Goal: Task Accomplishment & Management: Use online tool/utility

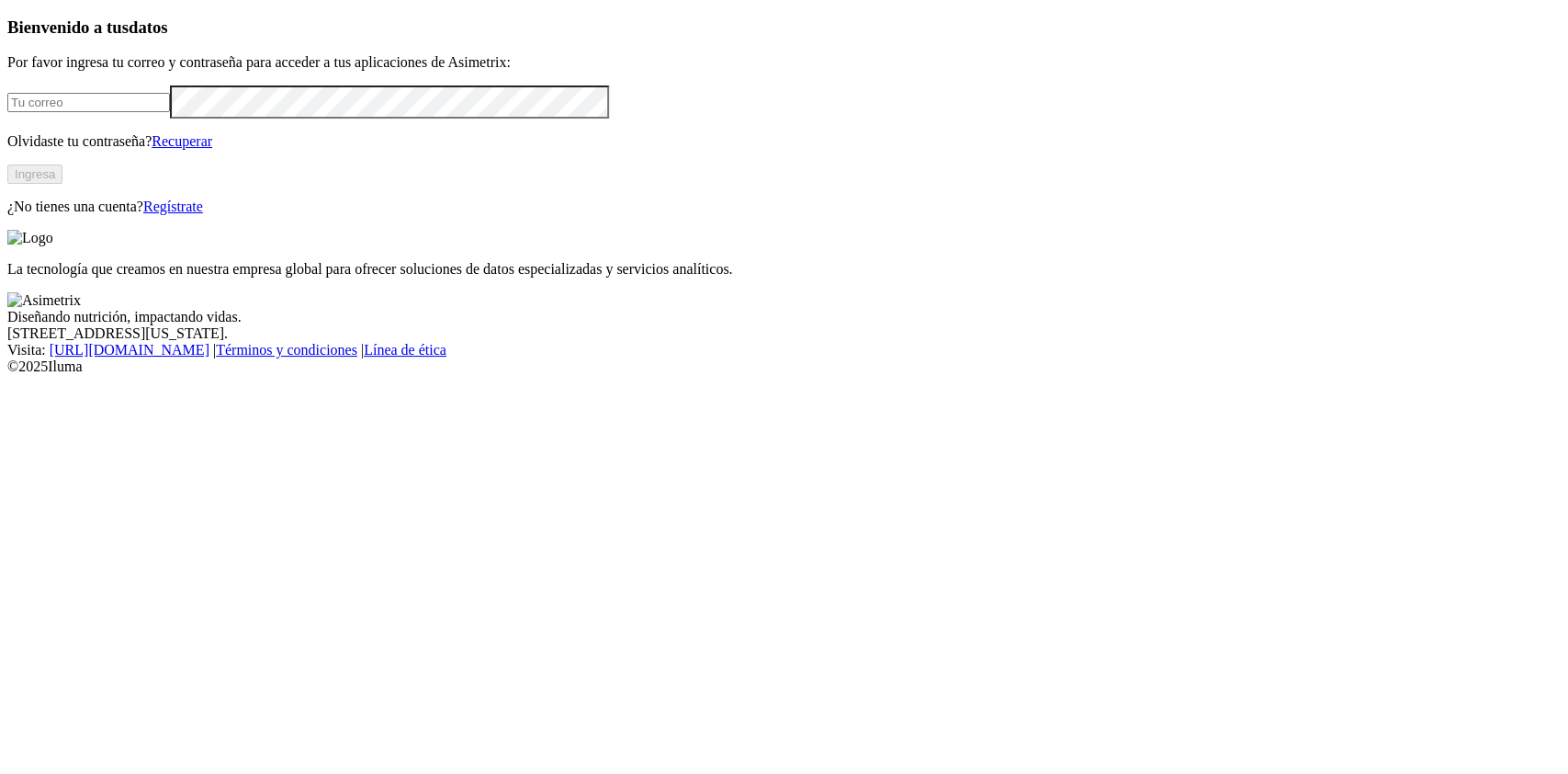
type input "[PERSON_NAME][EMAIL_ADDRESS][PERSON_NAME][DOMAIN_NAME]"
click at [62, 184] on button "Ingresa" at bounding box center [35, 174] width 55 height 19
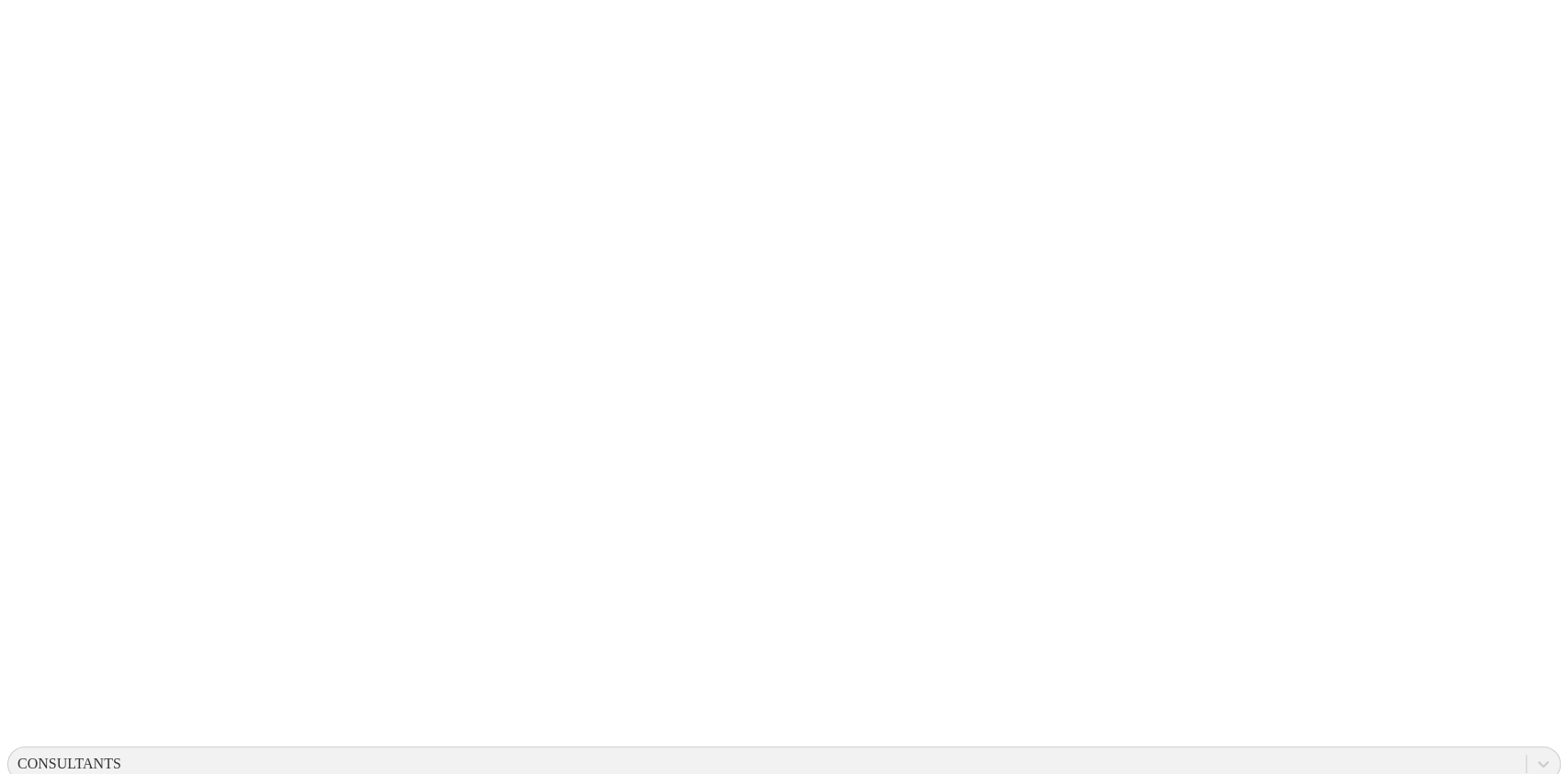
click at [1234, 750] on div "CONSULTANTS" at bounding box center [767, 763] width 1518 height 28
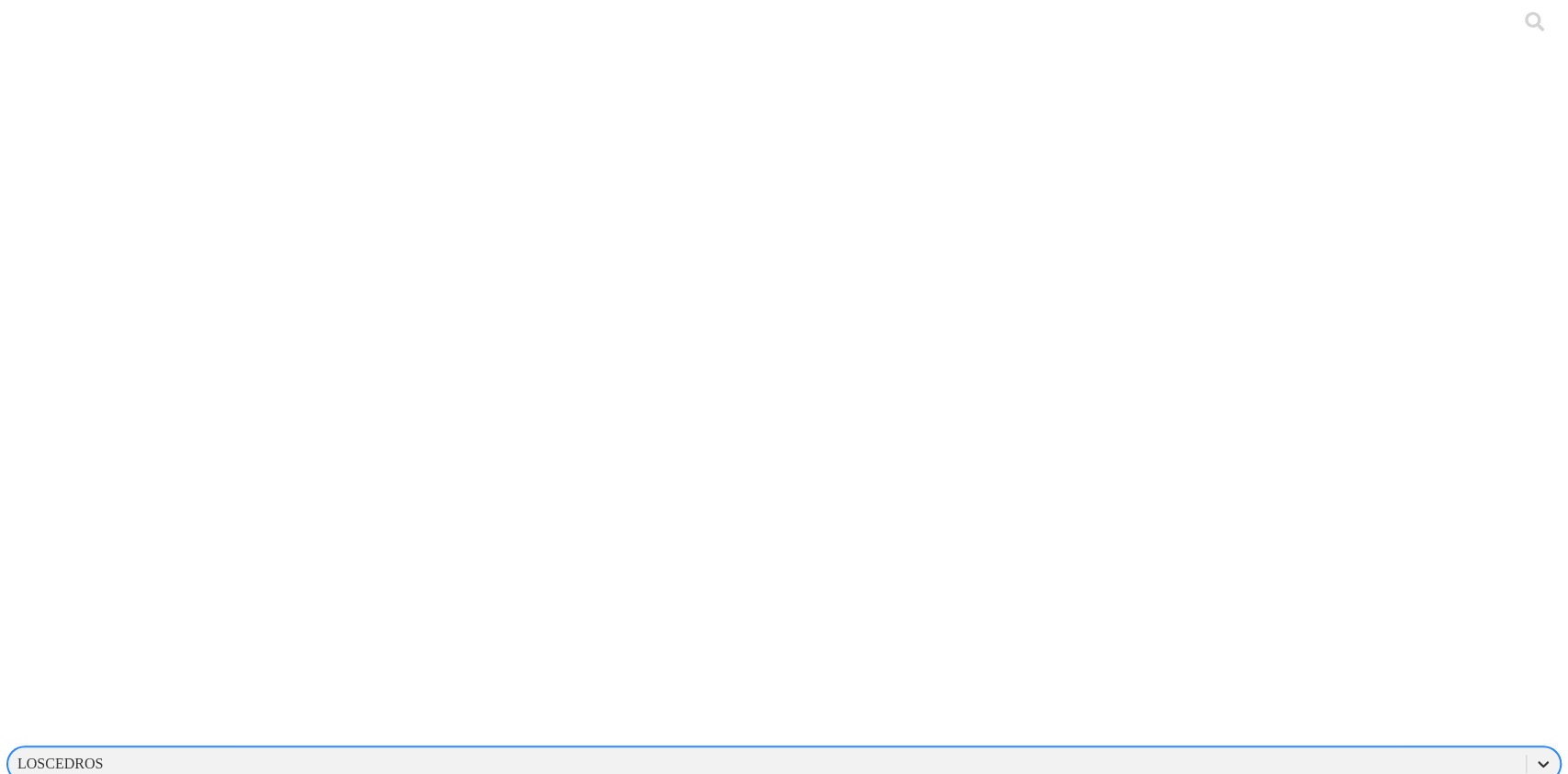
click at [1538, 761] on icon at bounding box center [1543, 763] width 11 height 7
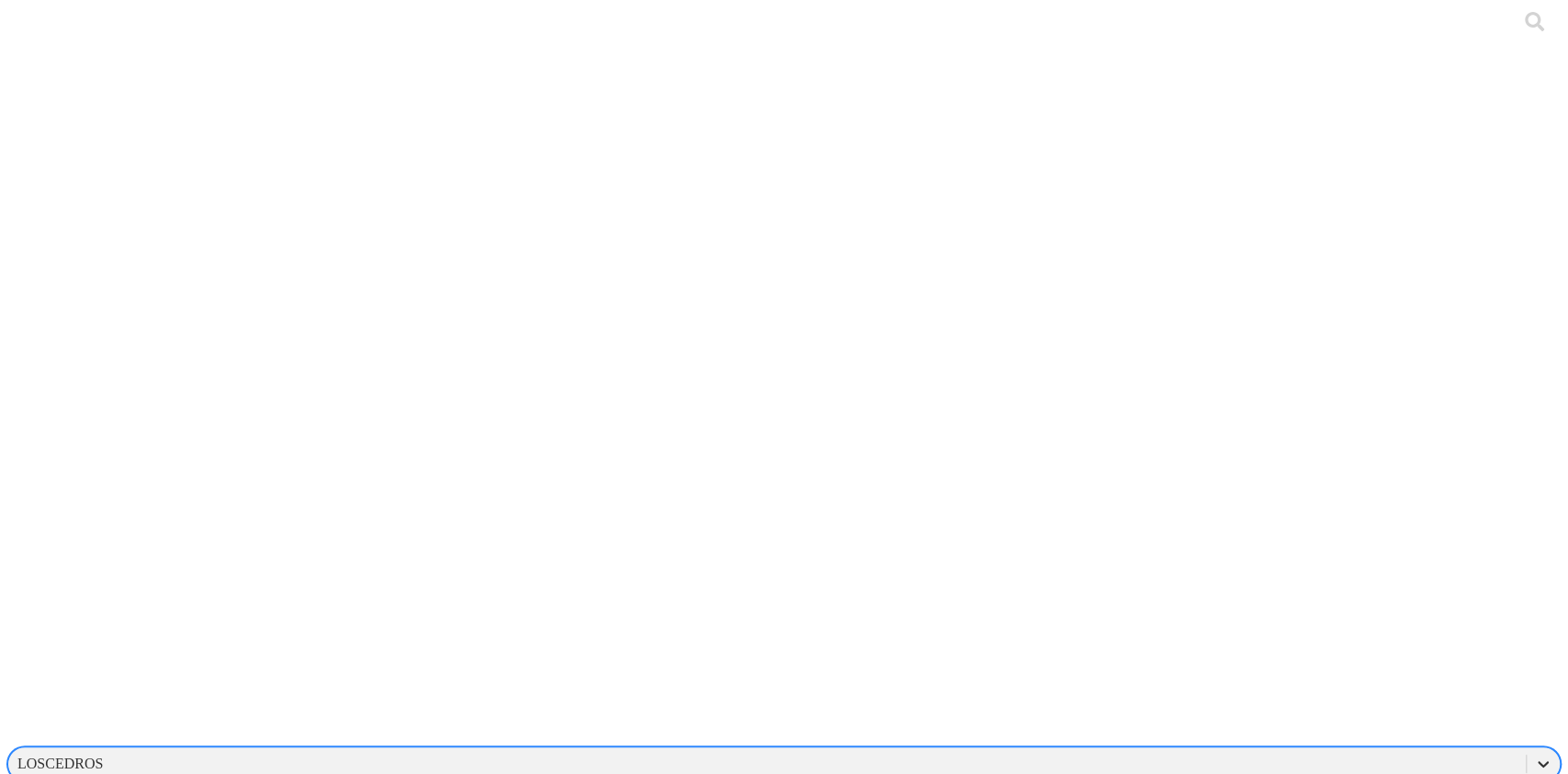
click at [1527, 747] on div at bounding box center [1543, 763] width 33 height 33
click at [1534, 755] on icon at bounding box center [1543, 763] width 18 height 18
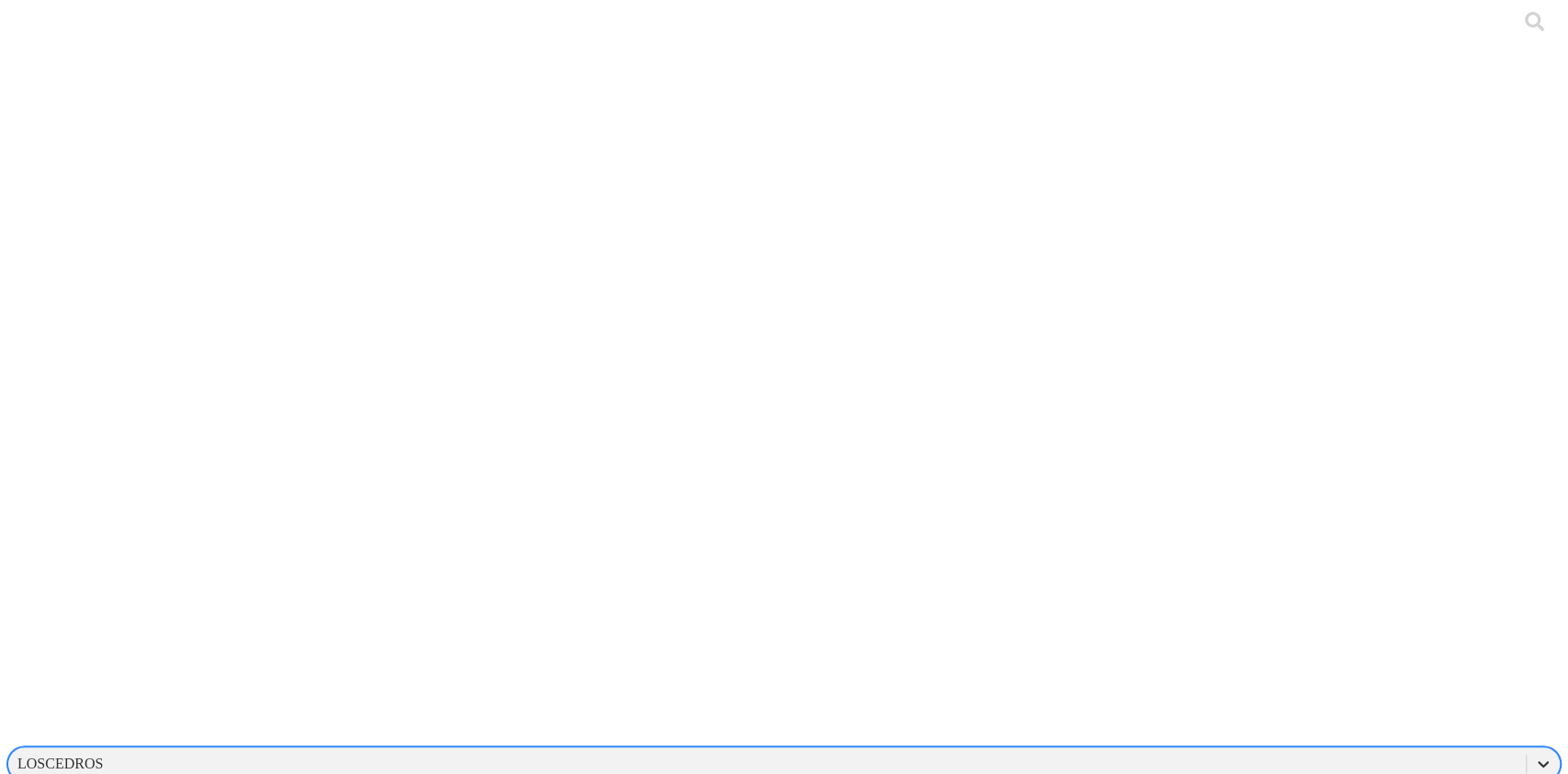
click at [1534, 755] on icon at bounding box center [1543, 763] width 18 height 18
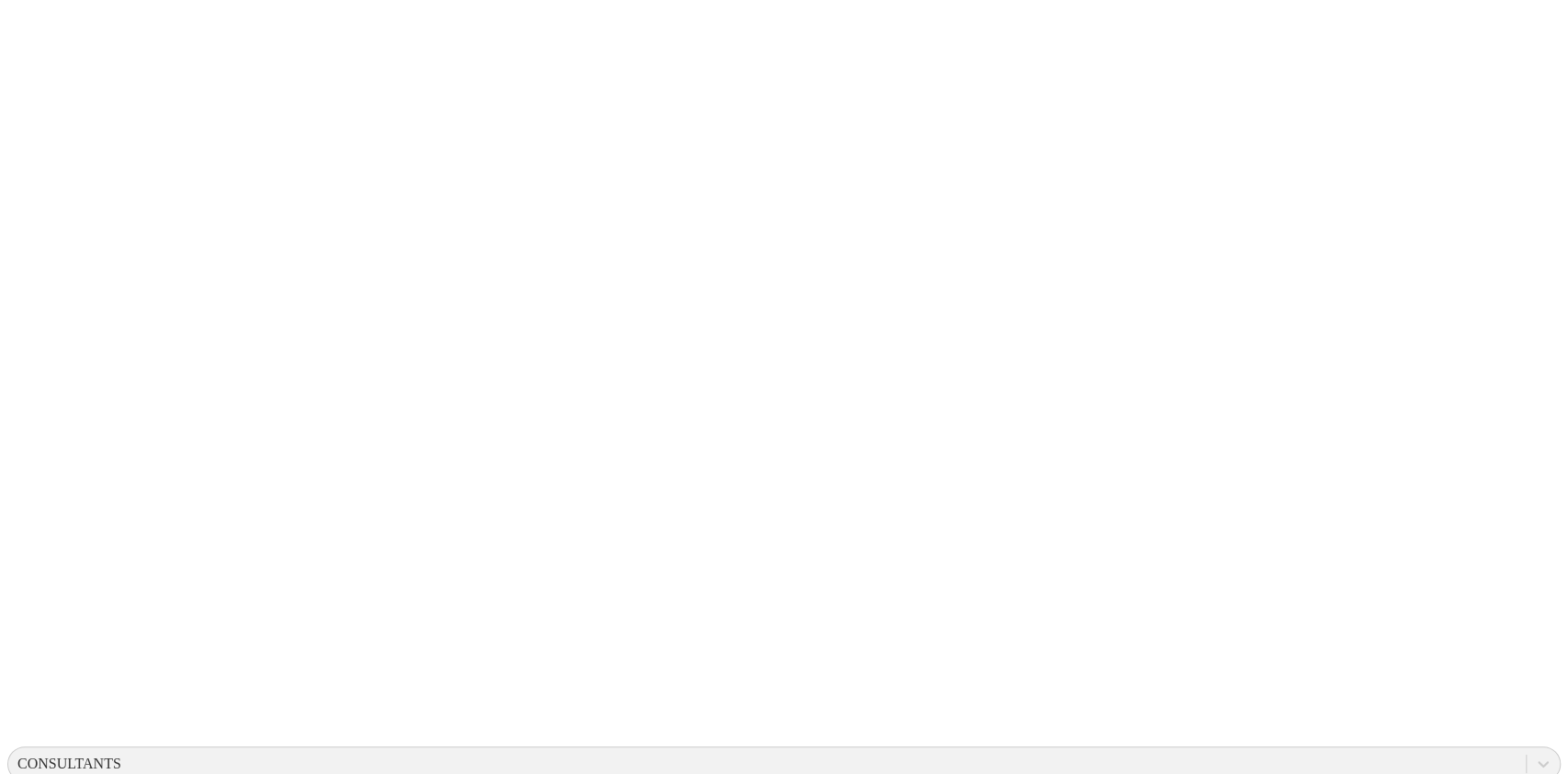
click at [1341, 750] on div "CONSULTANTS" at bounding box center [767, 763] width 1518 height 28
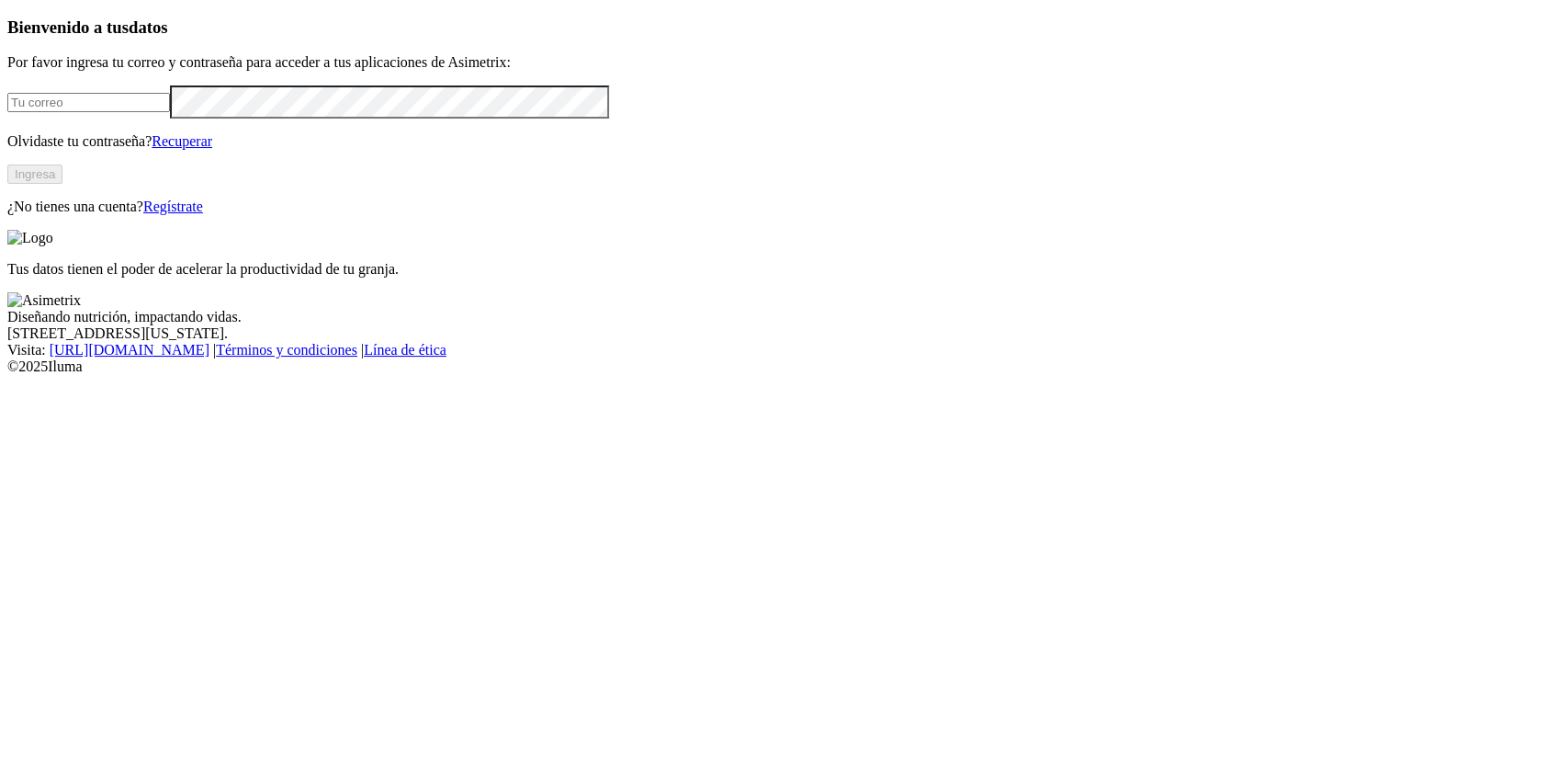
type input "[PERSON_NAME][EMAIL_ADDRESS][PERSON_NAME][DOMAIN_NAME]"
click at [62, 184] on button "Ingresa" at bounding box center [35, 174] width 55 height 19
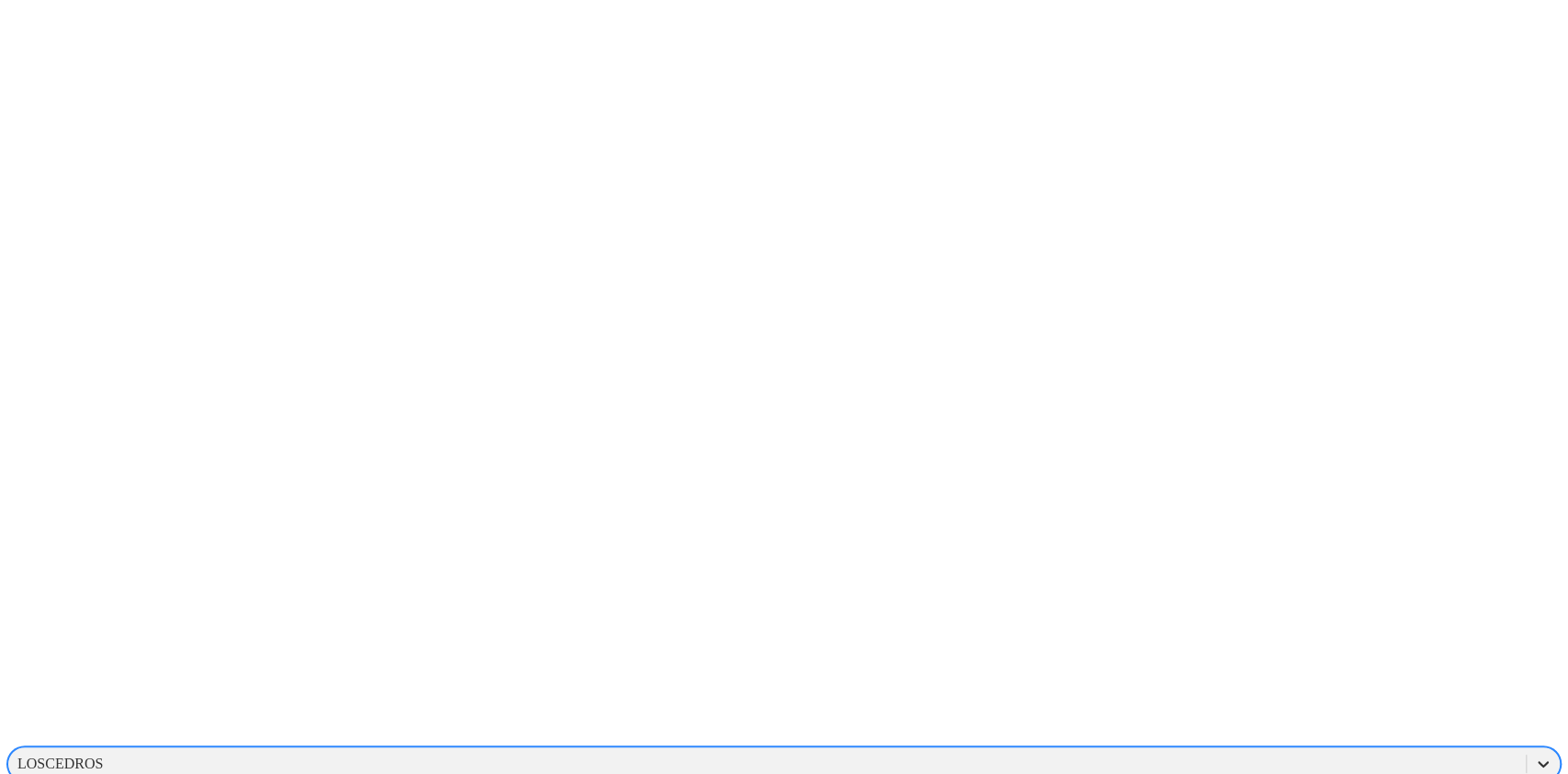
click at [1534, 755] on icon at bounding box center [1543, 763] width 18 height 18
